Goal: Information Seeking & Learning: Learn about a topic

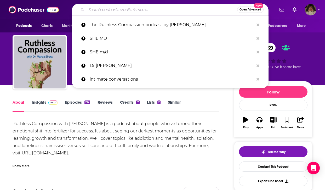
type input "Longevity Optimization with [PERSON_NAME]"
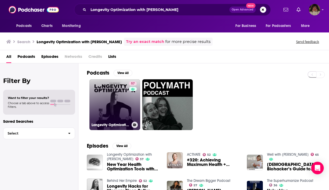
click at [115, 97] on link "57 Longevity Optimization with [PERSON_NAME]" at bounding box center [114, 104] width 51 height 51
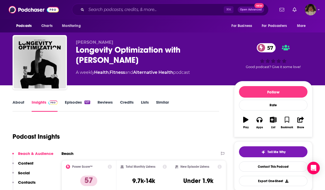
click at [18, 102] on link "About" at bounding box center [19, 106] width 12 height 12
